Goal: Task Accomplishment & Management: Manage account settings

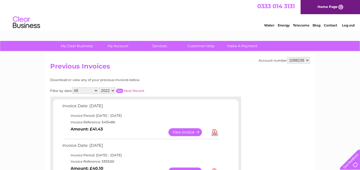
click at [112, 90] on select "2025 2024 2023 2022" at bounding box center [107, 90] width 16 height 7
select select "2025"
click at [99, 87] on select "2025 2024 2023 2022" at bounding box center [107, 90] width 16 height 7
click at [119, 90] on input "button" at bounding box center [119, 90] width 7 height 4
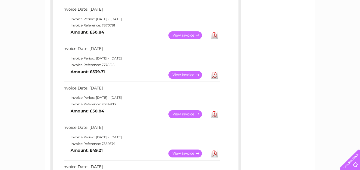
scroll to position [136, 0]
click at [187, 111] on link "View" at bounding box center [188, 114] width 40 height 8
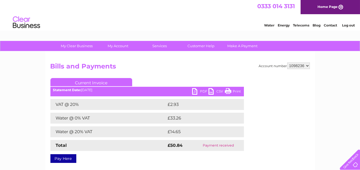
click at [93, 82] on link "Current Invoice" at bounding box center [91, 82] width 82 height 8
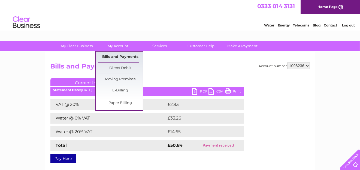
click at [117, 55] on link "Bills and Payments" at bounding box center [120, 56] width 45 height 11
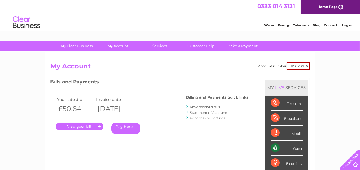
click at [206, 105] on link "View previous bills" at bounding box center [205, 107] width 30 height 4
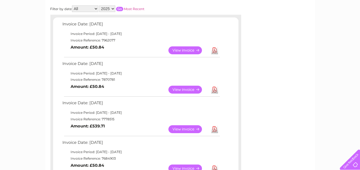
scroll to position [81, 0]
click at [191, 88] on link "View" at bounding box center [188, 90] width 40 height 8
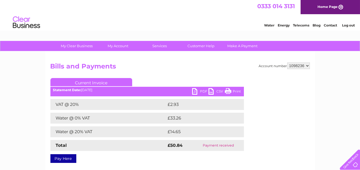
click at [201, 90] on link "PDF" at bounding box center [200, 92] width 16 height 8
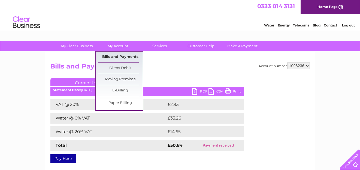
click at [115, 56] on link "Bills and Payments" at bounding box center [120, 56] width 45 height 11
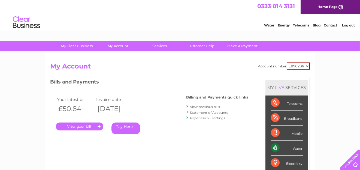
click at [88, 126] on link "." at bounding box center [79, 126] width 47 height 8
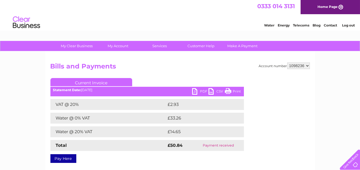
click at [200, 91] on link "PDF" at bounding box center [200, 92] width 16 height 8
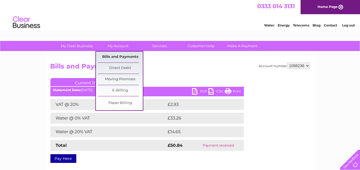
click at [118, 56] on link "Bills and Payments" at bounding box center [120, 56] width 45 height 11
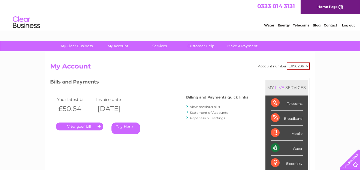
click at [206, 106] on link "View previous bills" at bounding box center [205, 107] width 30 height 4
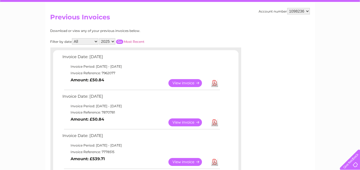
scroll to position [54, 0]
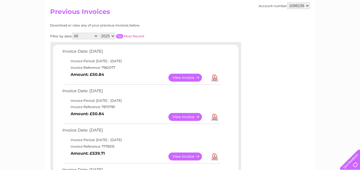
click at [191, 116] on link "View" at bounding box center [188, 117] width 40 height 8
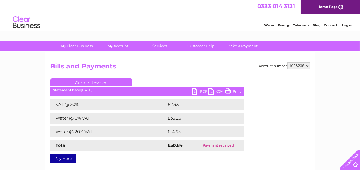
click at [201, 91] on link "PDF" at bounding box center [200, 92] width 16 height 8
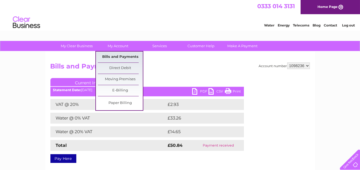
click at [119, 56] on link "Bills and Payments" at bounding box center [120, 56] width 45 height 11
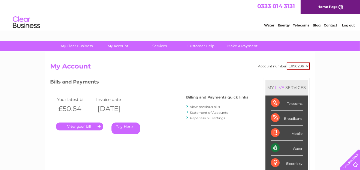
click at [206, 106] on link "View previous bills" at bounding box center [205, 107] width 30 height 4
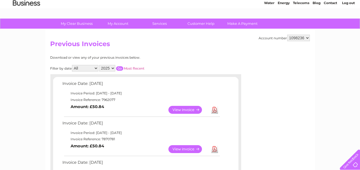
scroll to position [54, 0]
